Goal: Information Seeking & Learning: Find specific fact

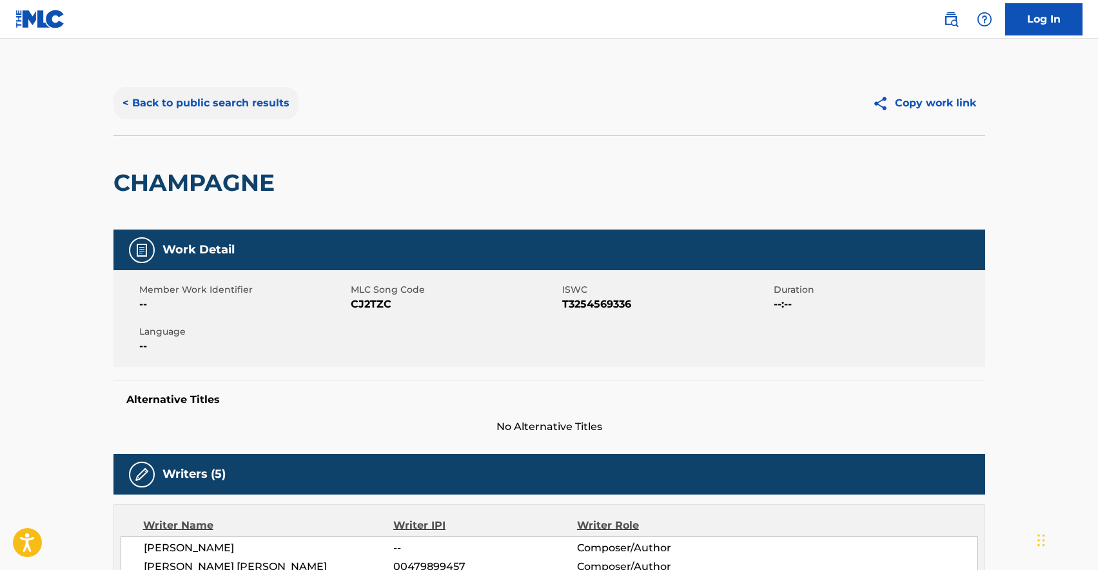
click at [224, 102] on button "< Back to public search results" at bounding box center [206, 103] width 185 height 32
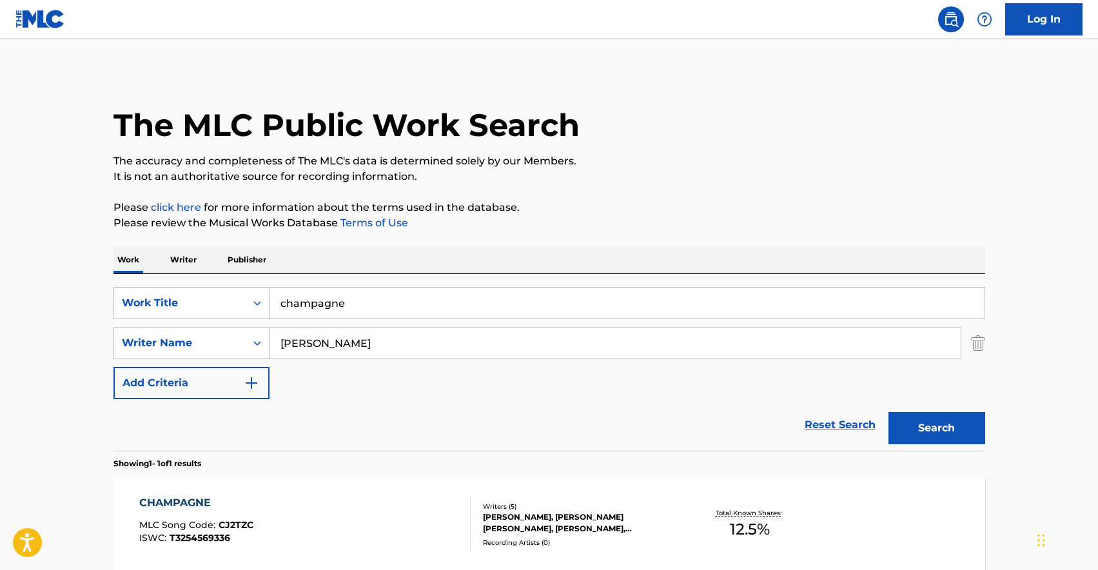
click at [315, 311] on input "champagne" at bounding box center [627, 303] width 715 height 31
paste input "2 Minds"
type input "2 Minds"
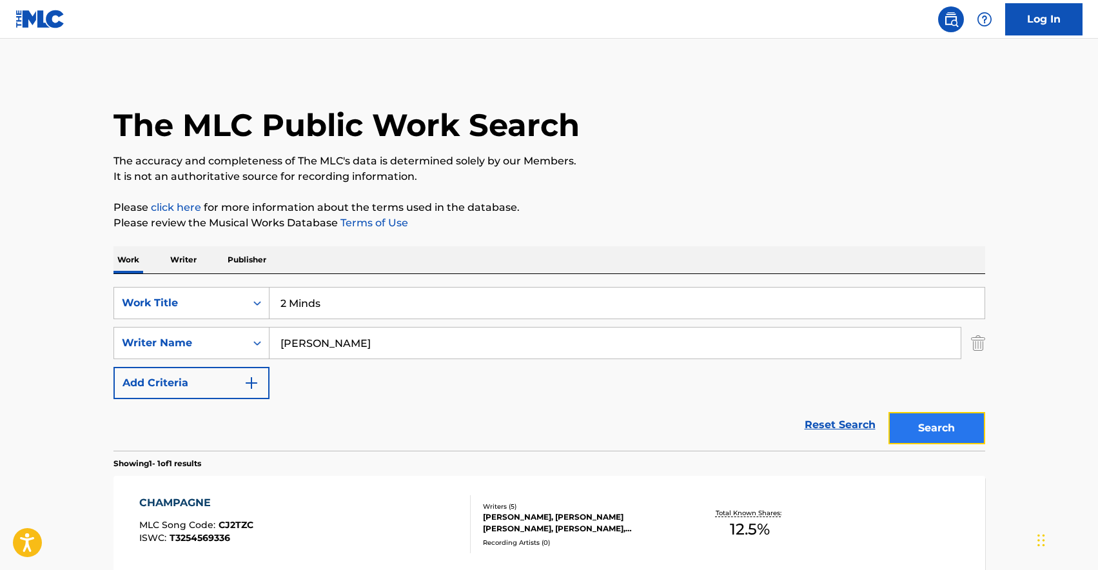
click at [953, 427] on button "Search" at bounding box center [937, 428] width 97 height 32
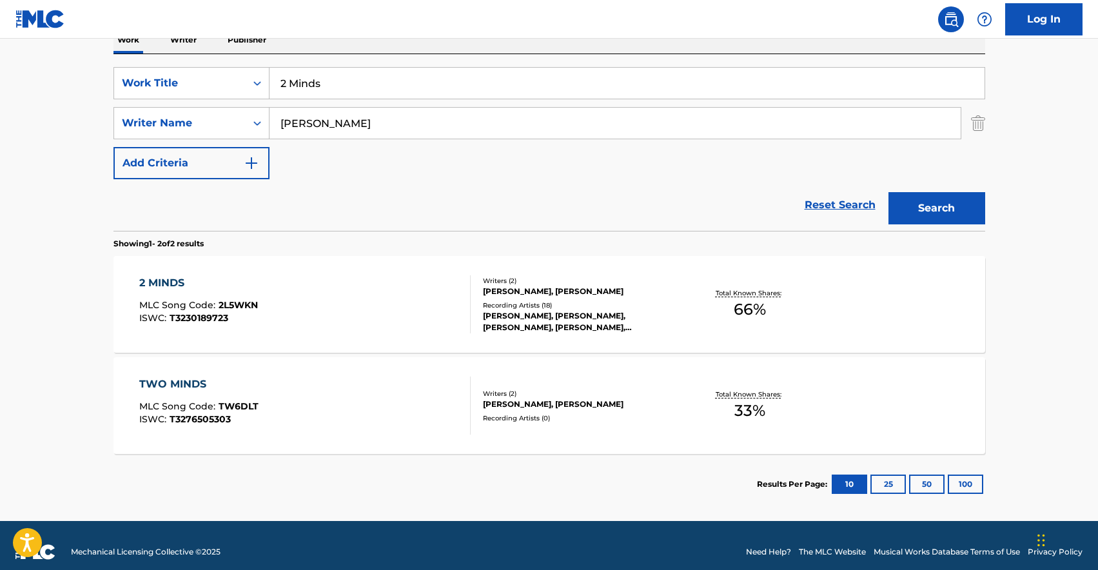
scroll to position [233, 0]
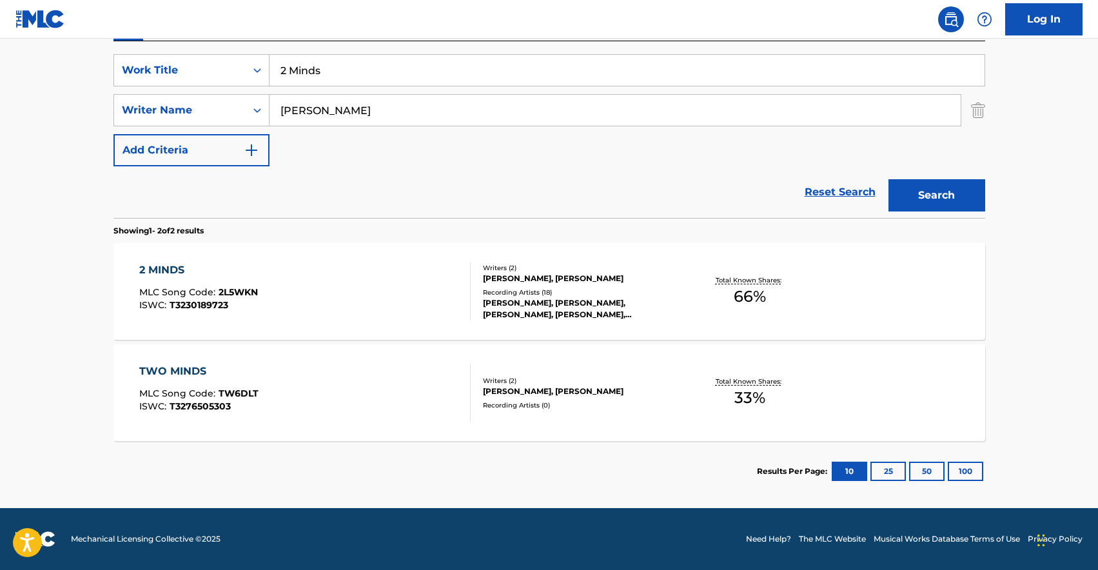
click at [397, 289] on div "2 MINDS MLC Song Code : 2L5WKN ISWC : T3230189723" at bounding box center [304, 291] width 331 height 58
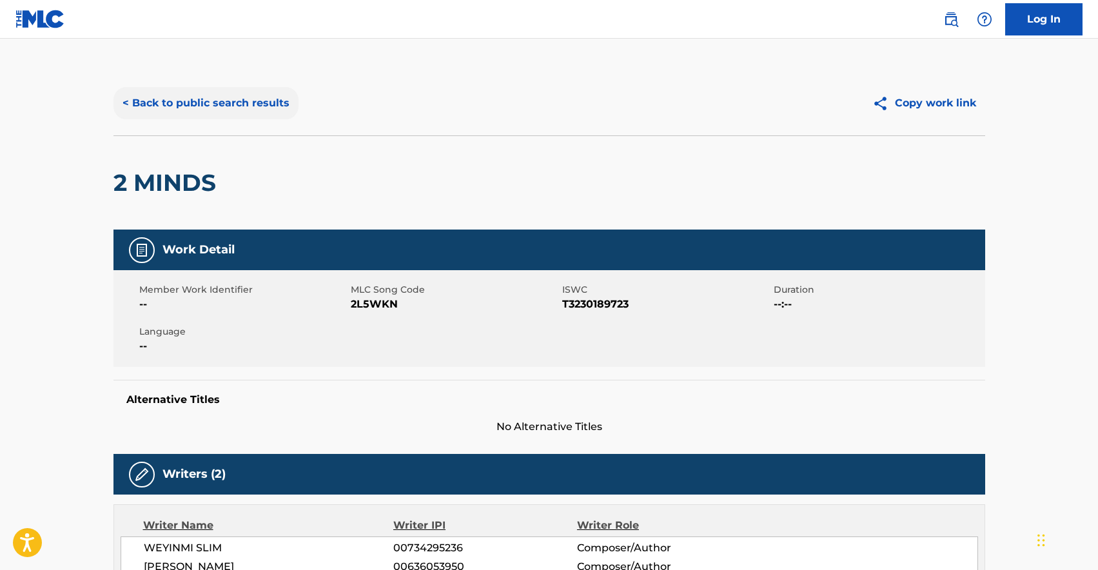
click at [230, 103] on button "< Back to public search results" at bounding box center [206, 103] width 185 height 32
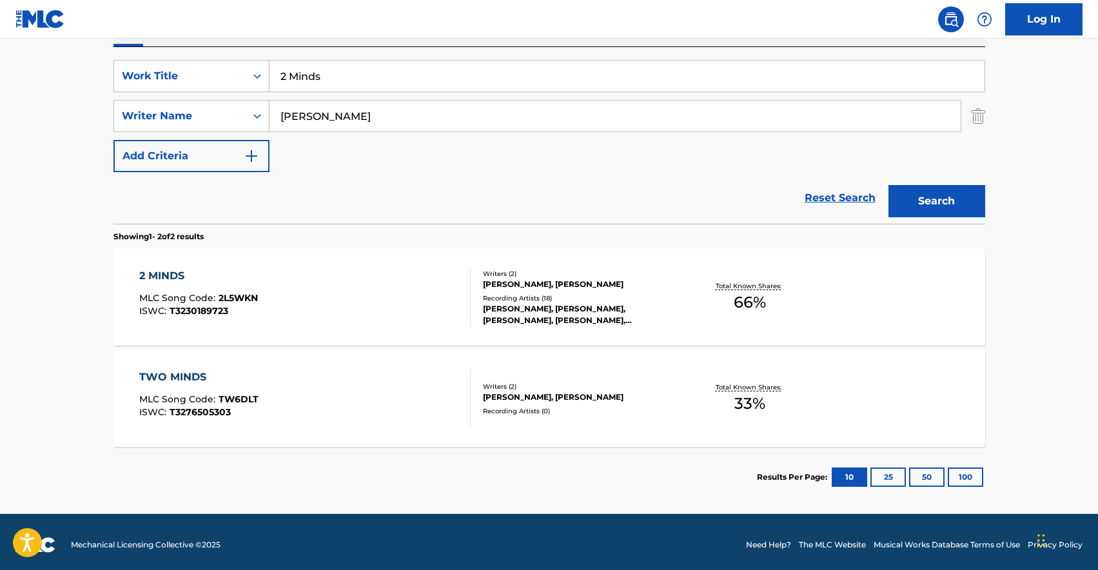
scroll to position [233, 0]
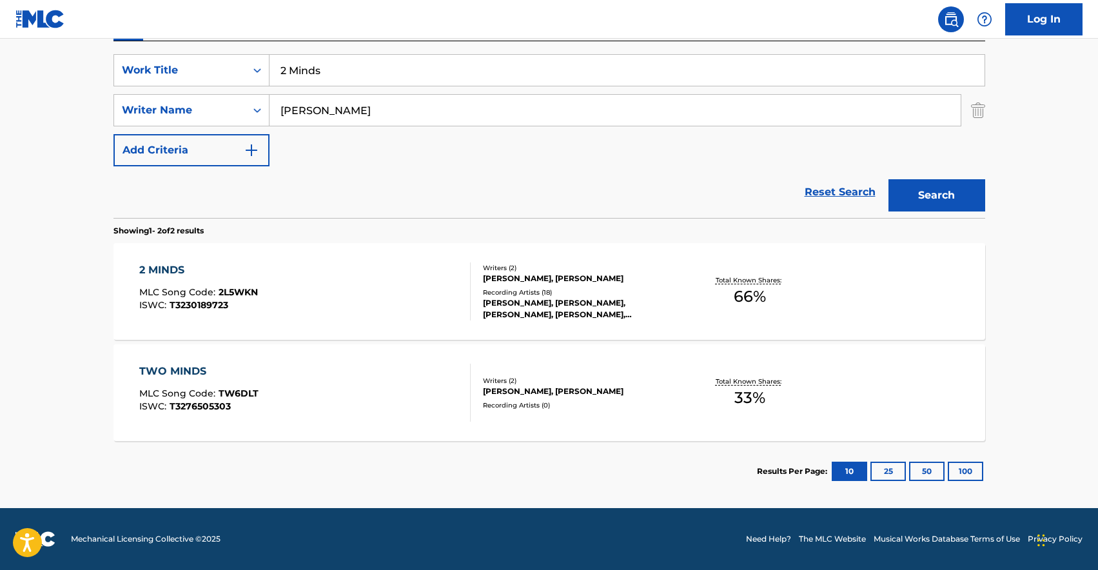
click at [258, 379] on div "TWO MINDS MLC Song Code : TW6DLT ISWC : T3276505303" at bounding box center [304, 393] width 331 height 58
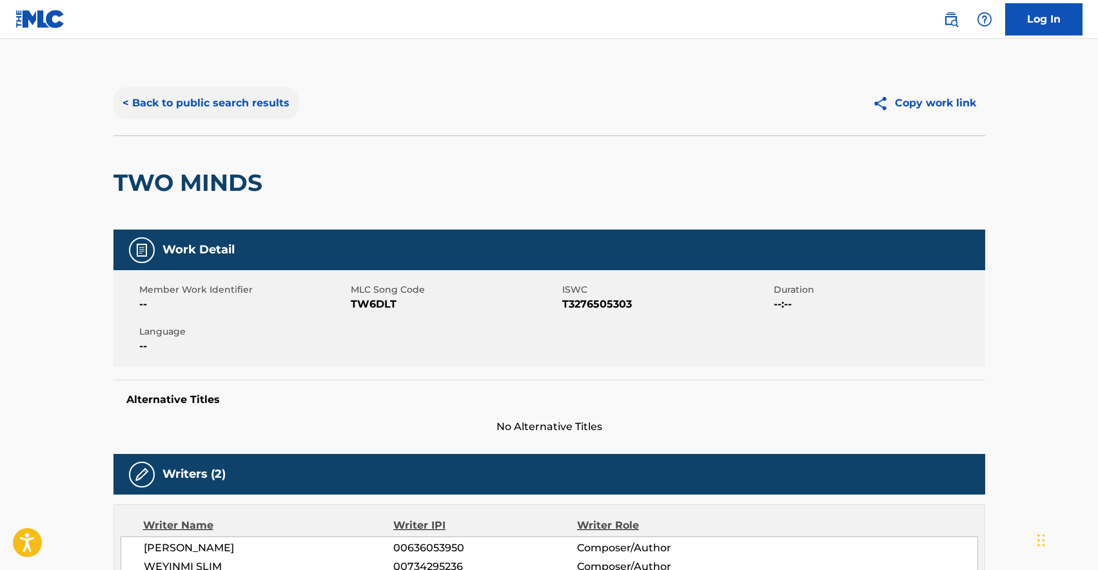
click at [229, 100] on button "< Back to public search results" at bounding box center [206, 103] width 185 height 32
